Goal: Navigation & Orientation: Understand site structure

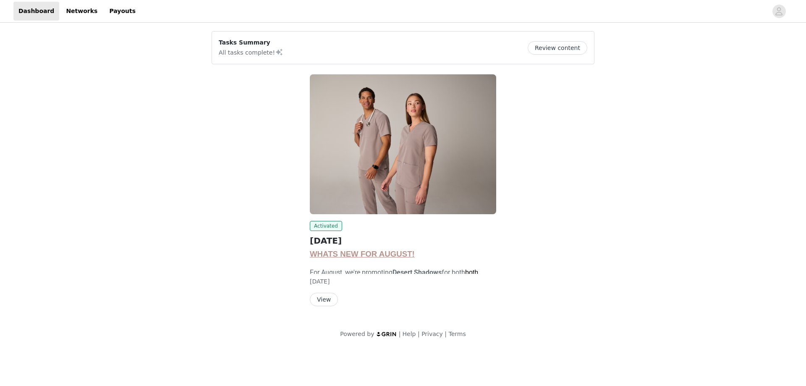
click at [370, 154] on img at bounding box center [403, 144] width 186 height 140
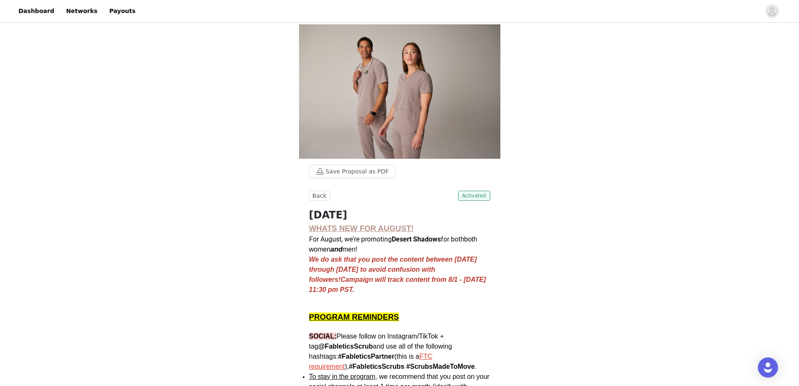
click at [483, 195] on span "Activated" at bounding box center [474, 196] width 32 height 10
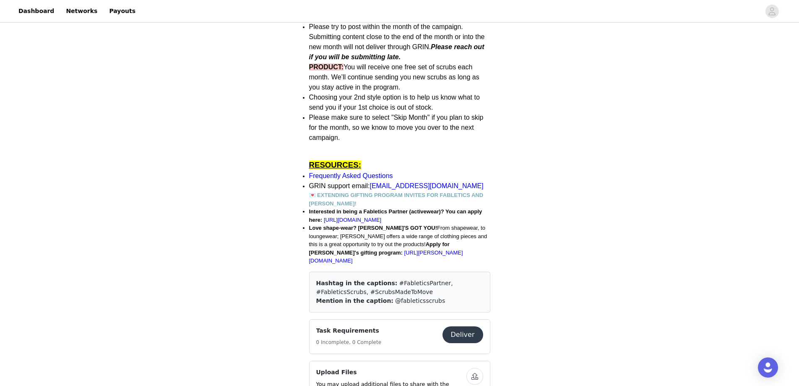
scroll to position [504, 0]
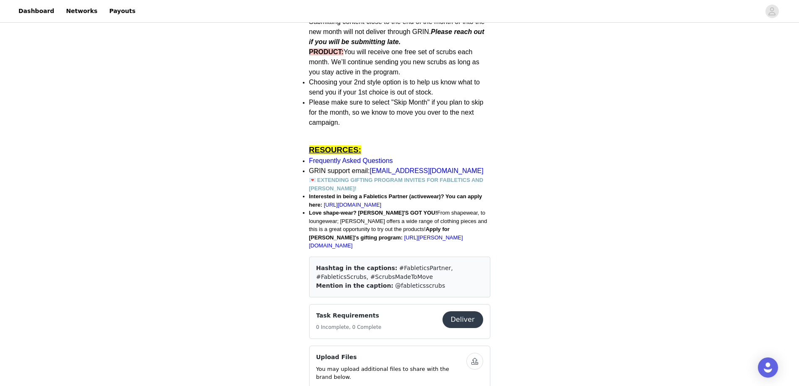
click at [340, 182] on strong "💌 EXTENDING GIFTING PROGRAM INVITES FOR FABLETICS AND [PERSON_NAME]!" at bounding box center [396, 184] width 175 height 15
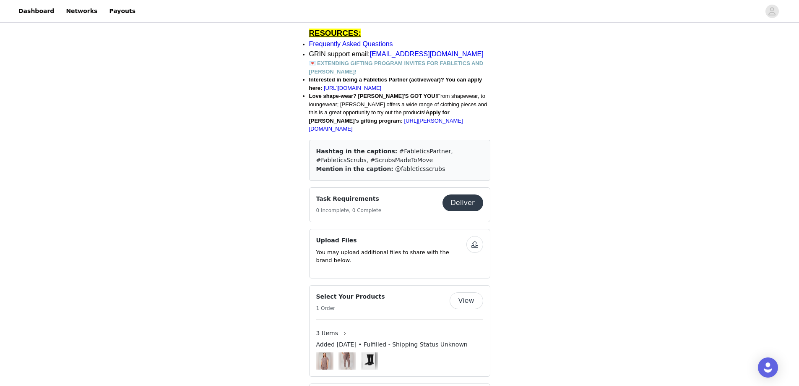
scroll to position [629, 0]
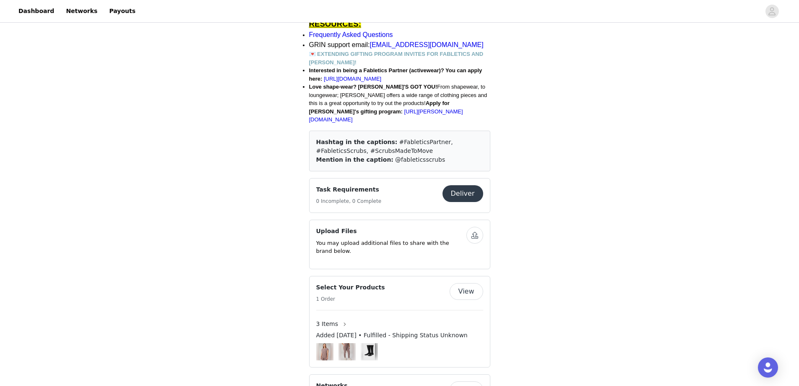
click at [451, 192] on button "Deliver" at bounding box center [463, 193] width 41 height 17
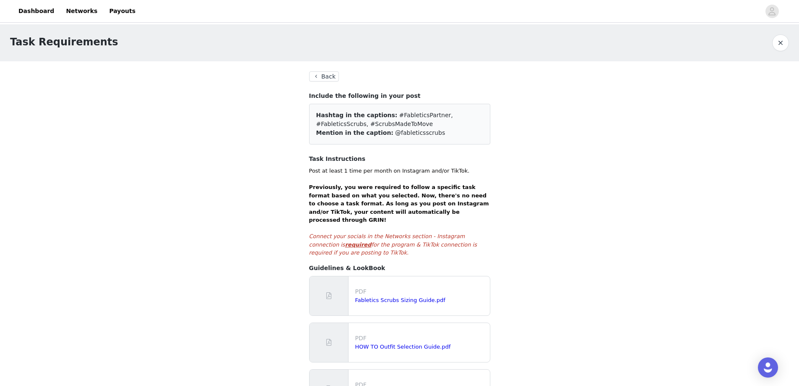
click at [327, 76] on button "Back" at bounding box center [324, 76] width 30 height 10
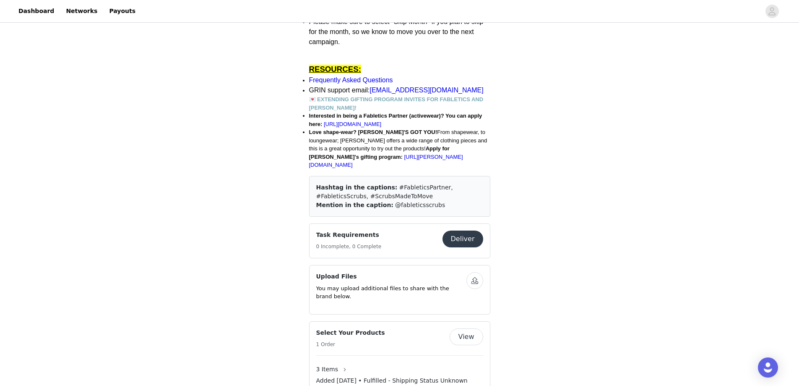
scroll to position [671, 0]
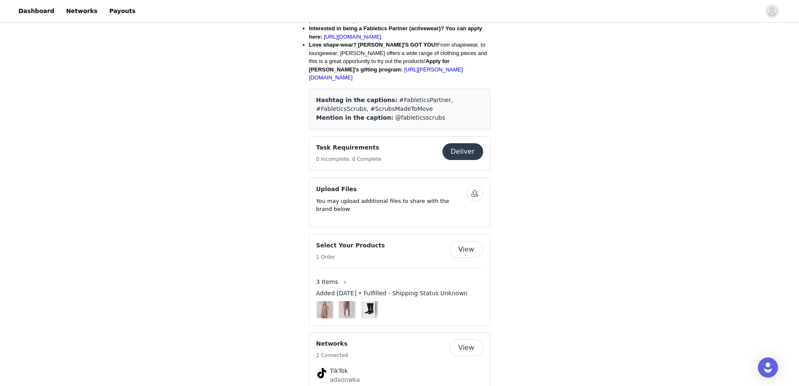
click at [399, 242] on div "Select Your Products 1 Order" at bounding box center [382, 251] width 133 height 21
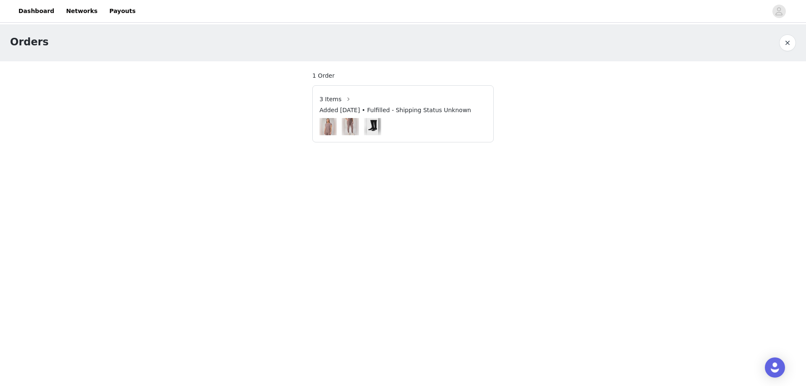
drag, startPoint x: 363, startPoint y: 235, endPoint x: 362, endPoint y: 230, distance: 4.6
click at [363, 233] on body "Dashboard Networks Payouts Orders 1 Order 3 Items Added [DATE] • Fulfilled - Sh…" at bounding box center [403, 193] width 806 height 386
click at [80, 14] on link "Networks" at bounding box center [82, 11] width 42 height 19
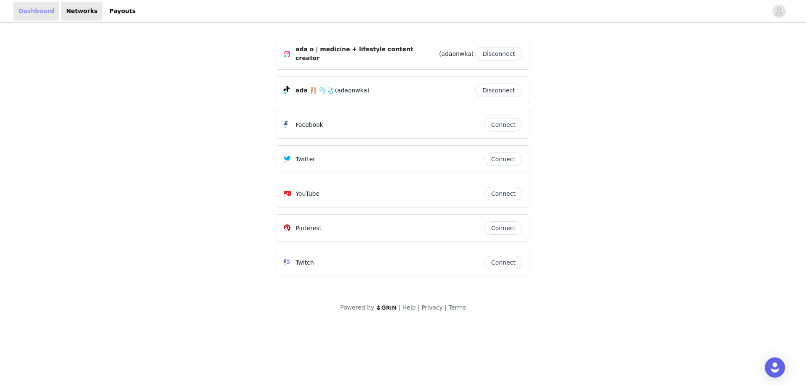
click at [35, 12] on link "Dashboard" at bounding box center [36, 11] width 46 height 19
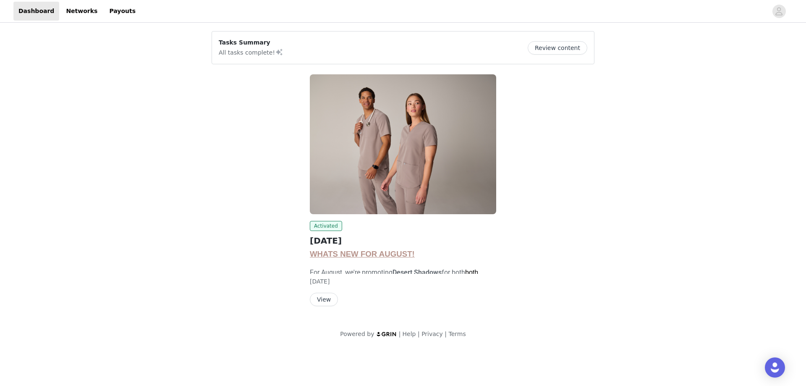
click at [324, 298] on button "View" at bounding box center [324, 298] width 28 height 13
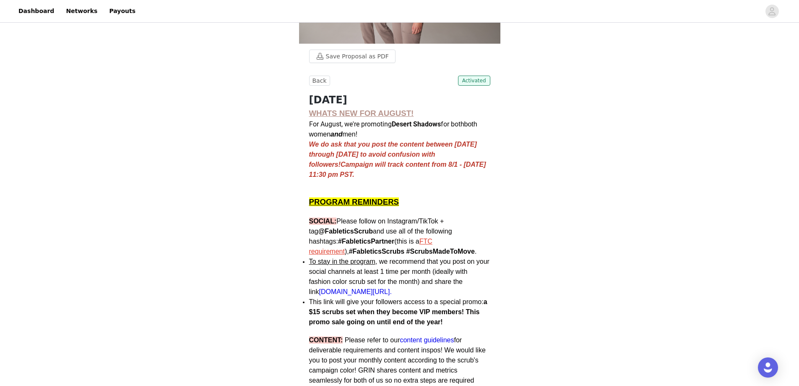
scroll to position [94, 0]
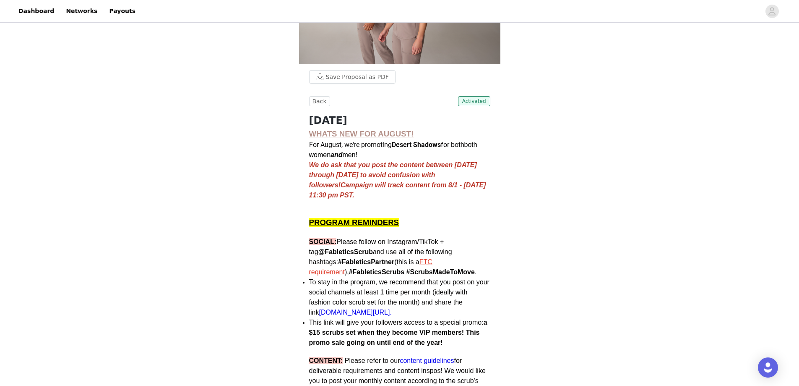
click at [376, 227] on span "PROGRAM REMINDERS" at bounding box center [354, 222] width 90 height 9
click at [370, 135] on span "WHATS NEW FOR AUGUST!" at bounding box center [361, 133] width 105 height 9
click at [104, 12] on link "Payouts" at bounding box center [122, 11] width 37 height 19
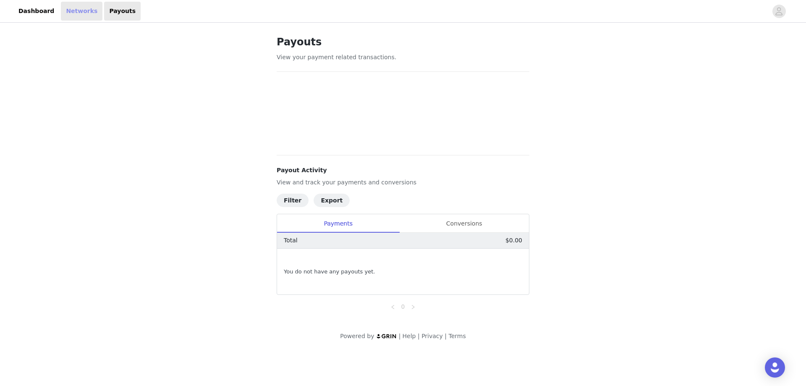
click at [71, 16] on link "Networks" at bounding box center [82, 11] width 42 height 19
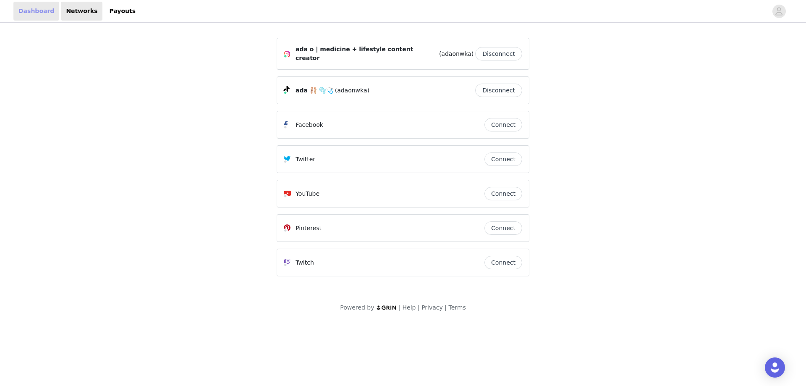
click at [37, 15] on link "Dashboard" at bounding box center [36, 11] width 46 height 19
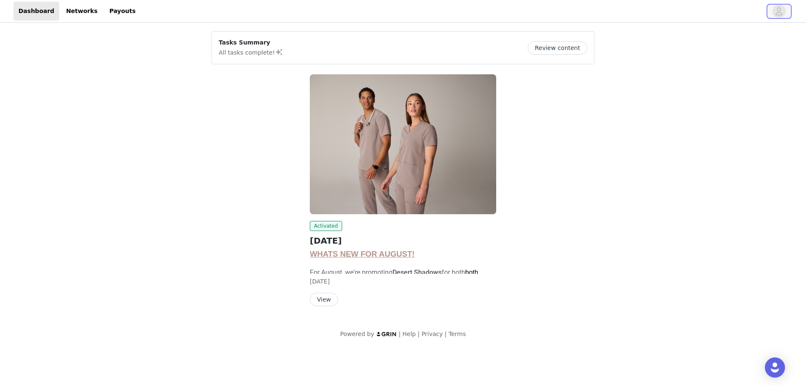
click at [780, 10] on icon "avatar" at bounding box center [778, 11] width 7 height 8
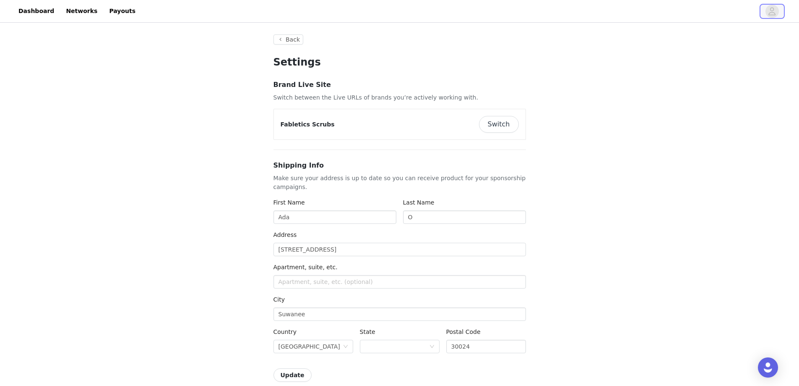
type input "+1 ([GEOGRAPHIC_DATA])"
click at [510, 130] on button "Switch" at bounding box center [499, 124] width 40 height 17
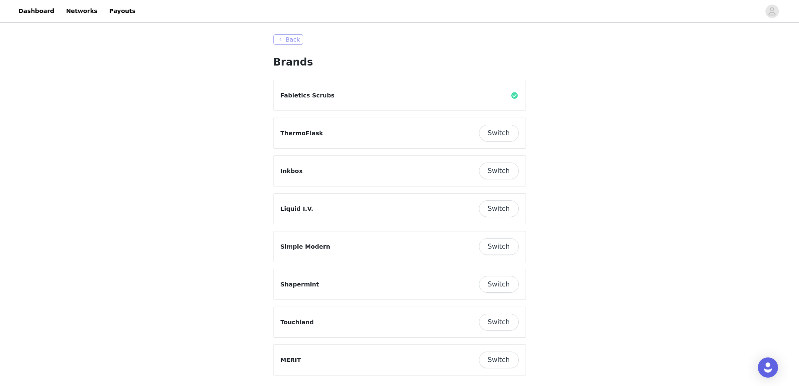
click at [289, 42] on button "Back" at bounding box center [289, 39] width 30 height 10
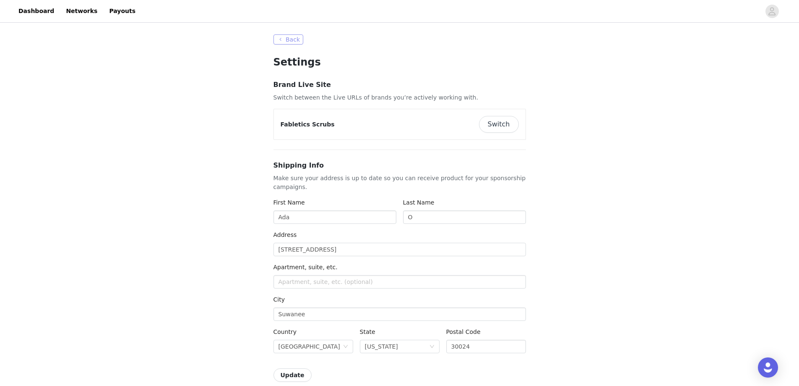
type input "+1 ([GEOGRAPHIC_DATA])"
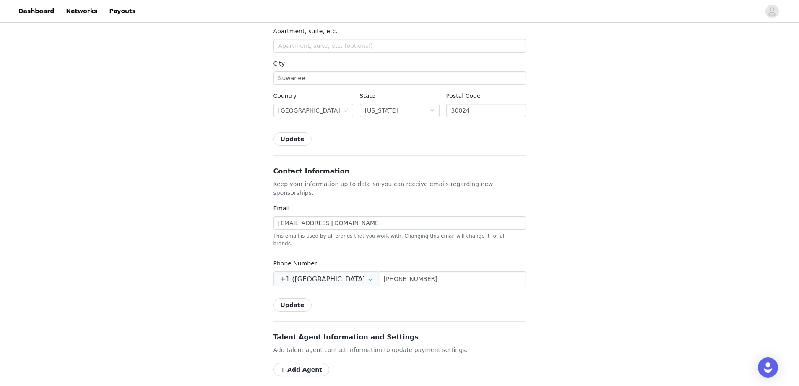
scroll to position [211, 0]
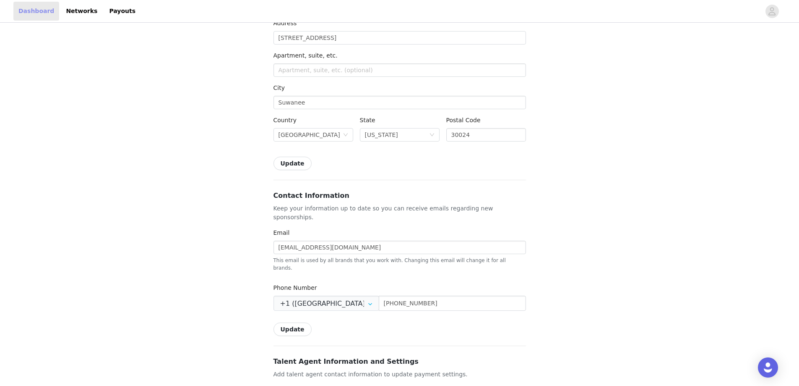
click at [34, 5] on link "Dashboard" at bounding box center [36, 11] width 46 height 19
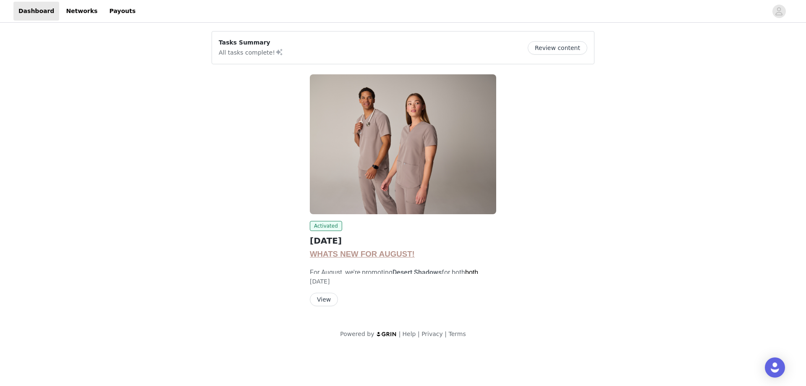
click at [324, 255] on span "WHATS NEW FOR AUGUST!" at bounding box center [362, 253] width 105 height 9
click at [604, 191] on div "Activated [DATE] WHATS NEW FOR AUGUST! For August, we're promoting Desert Shado…" at bounding box center [402, 191] width 403 height 255
click at [75, 8] on link "Networks" at bounding box center [82, 11] width 42 height 19
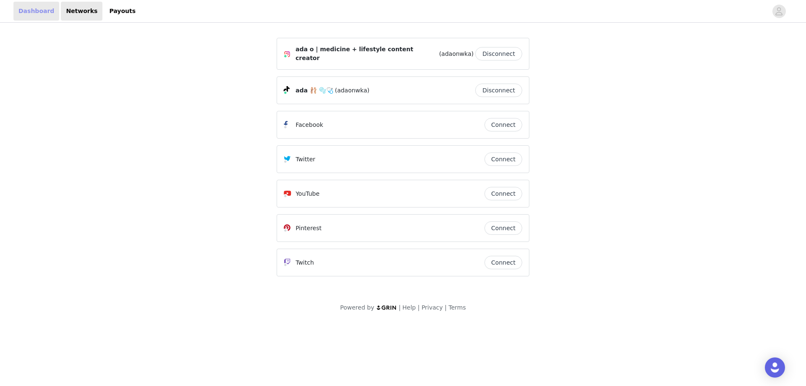
click at [37, 15] on link "Dashboard" at bounding box center [36, 11] width 46 height 19
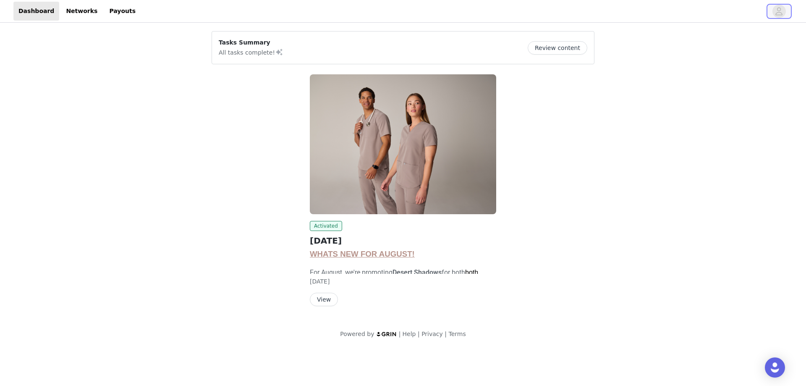
click at [776, 8] on icon "avatar" at bounding box center [779, 11] width 8 height 13
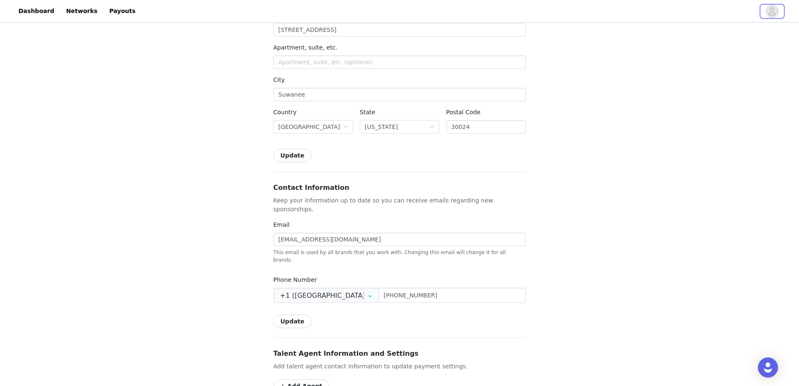
scroll to position [252, 0]
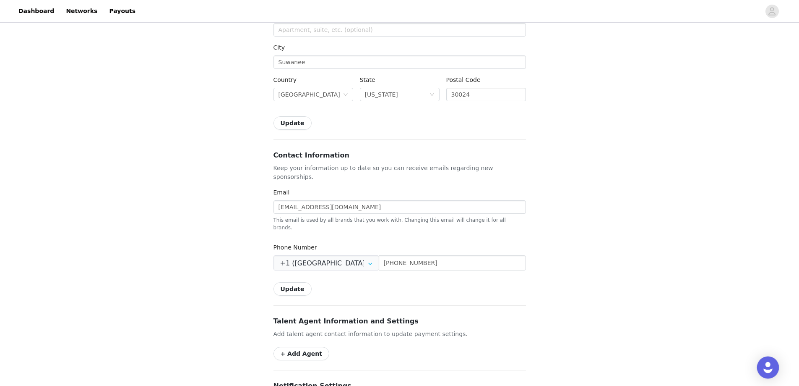
click at [772, 368] on img "Open Intercom Messenger" at bounding box center [768, 367] width 11 height 11
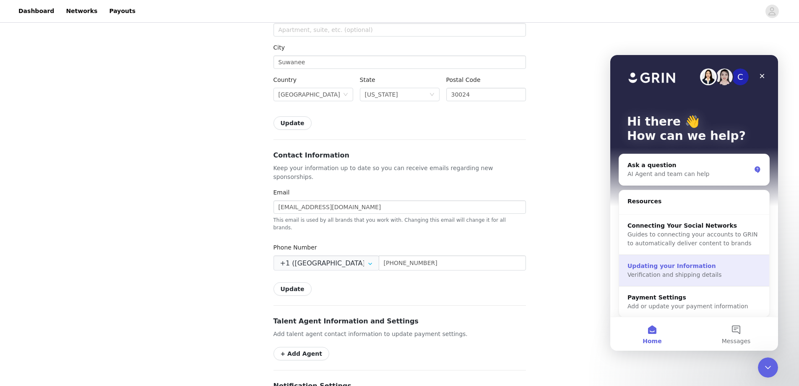
scroll to position [5, 0]
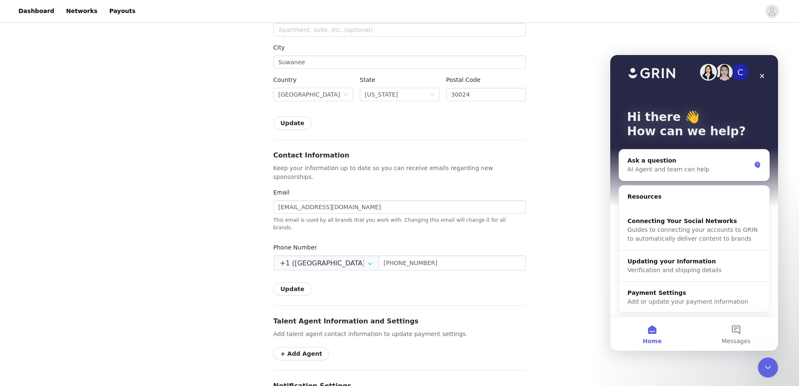
click at [546, 357] on div "Back Settings Brand Live Site Switch between the Live URLs of brands you’re act…" at bounding box center [399, 172] width 799 height 799
click at [773, 362] on div "Close Intercom Messenger" at bounding box center [767, 366] width 20 height 20
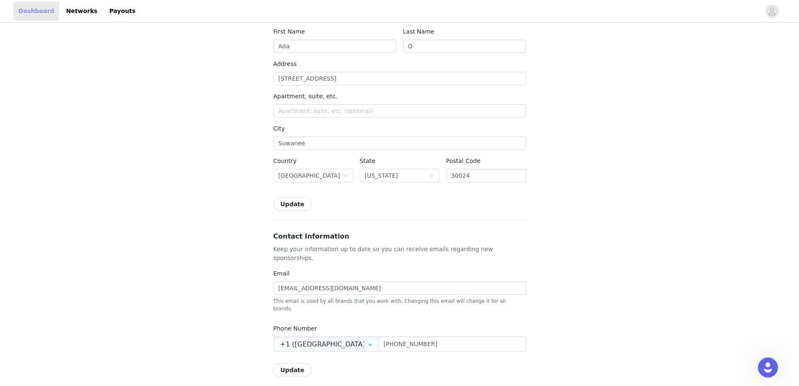
scroll to position [42, 0]
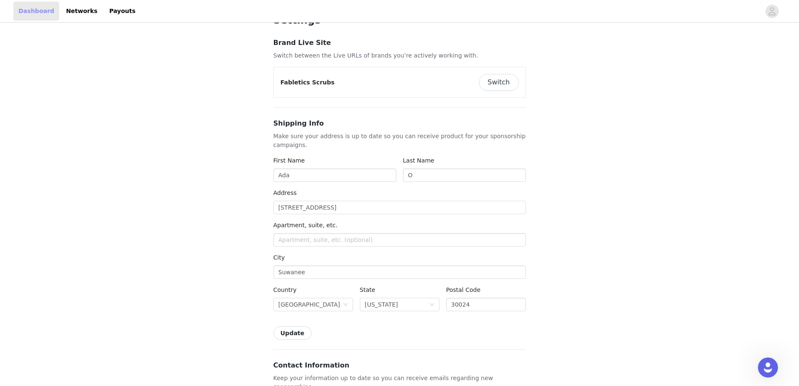
click at [29, 9] on link "Dashboard" at bounding box center [36, 11] width 46 height 19
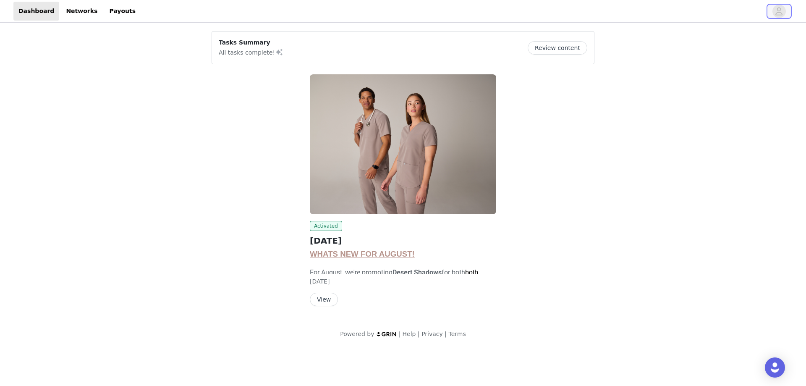
click at [775, 10] on icon "avatar" at bounding box center [779, 11] width 8 height 13
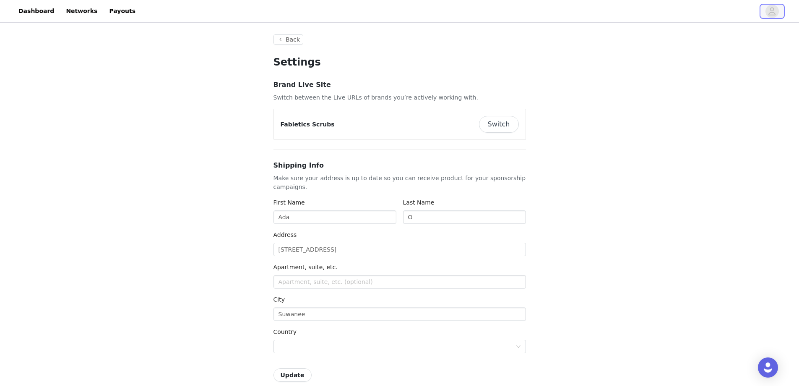
type input "+1 ([GEOGRAPHIC_DATA])"
click at [61, 17] on link "Networks" at bounding box center [82, 11] width 42 height 19
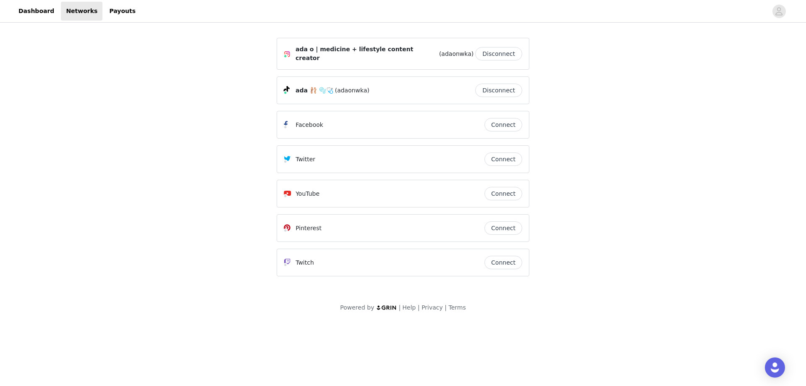
click at [344, 86] on span "(adaonwka)" at bounding box center [352, 90] width 34 height 9
click at [439, 50] on span "(adaonwka)" at bounding box center [456, 54] width 34 height 9
click at [439, 53] on span "(adaonwka)" at bounding box center [456, 54] width 34 height 9
